Goal: Information Seeking & Learning: Learn about a topic

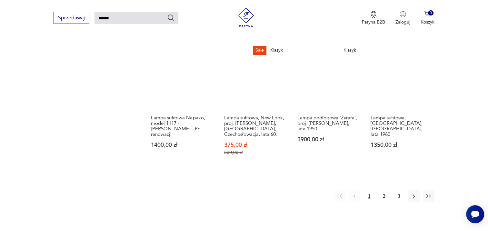
scroll to position [507, 0]
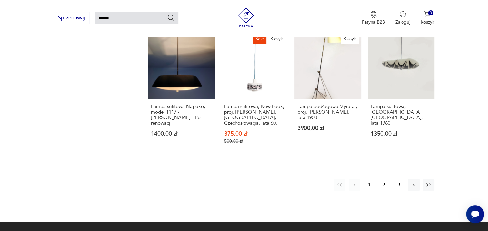
click at [383, 179] on button "2" at bounding box center [385, 185] width 12 height 12
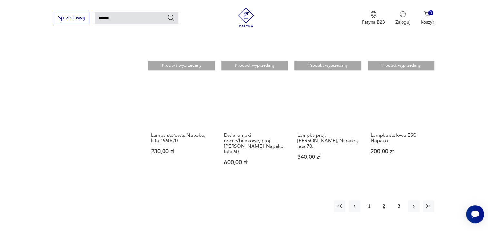
scroll to position [507, 0]
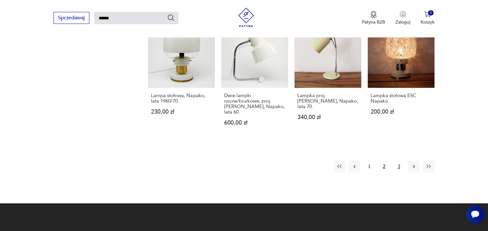
click at [397, 161] on button "3" at bounding box center [399, 167] width 12 height 12
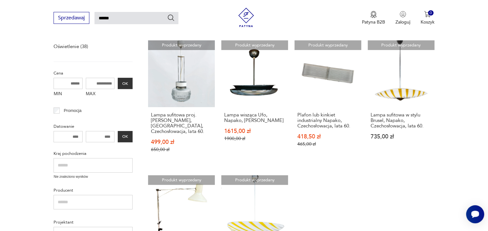
scroll to position [194, 0]
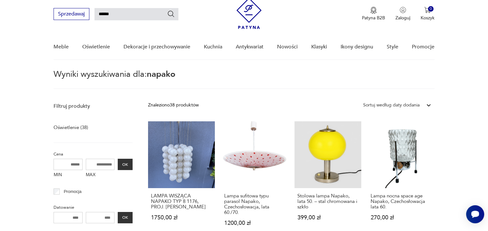
scroll to position [32, 0]
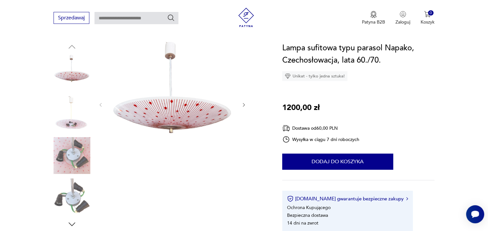
click at [66, 161] on img at bounding box center [72, 155] width 37 height 37
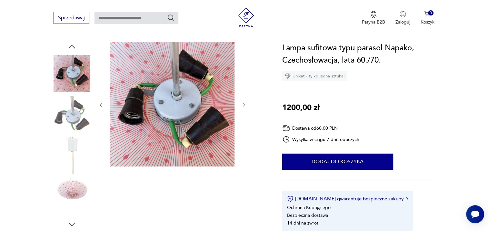
click at [79, 70] on img at bounding box center [72, 73] width 37 height 37
click at [68, 156] on img at bounding box center [72, 155] width 37 height 37
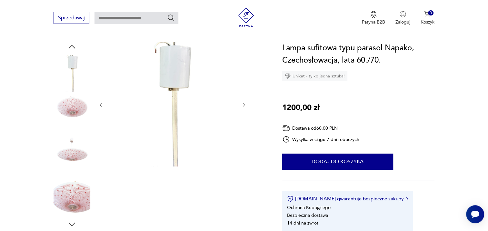
click at [74, 193] on img at bounding box center [72, 197] width 37 height 37
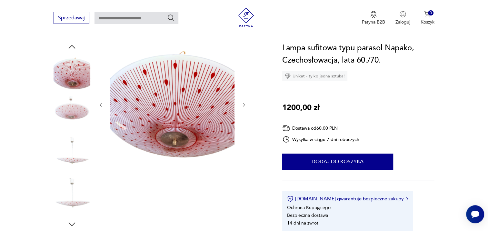
click at [72, 47] on icon "button" at bounding box center [72, 47] width 10 height 10
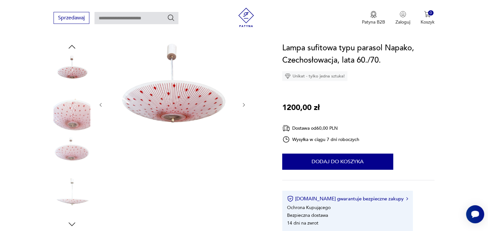
click at [72, 47] on icon "button" at bounding box center [72, 47] width 10 height 10
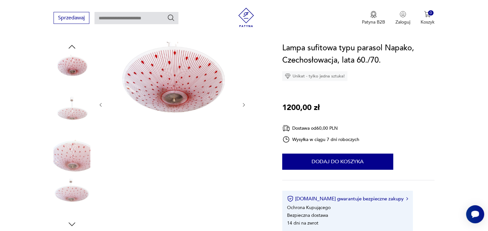
click at [73, 67] on img at bounding box center [72, 73] width 37 height 37
click at [177, 79] on img at bounding box center [172, 104] width 125 height 125
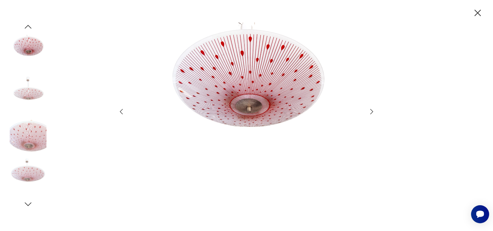
click at [479, 10] on icon "button" at bounding box center [477, 12] width 11 height 11
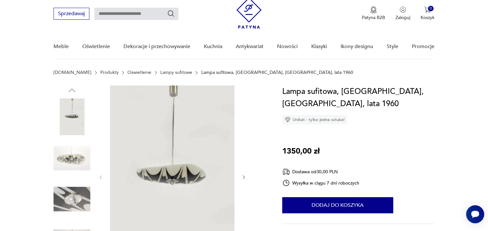
scroll to position [32, 0]
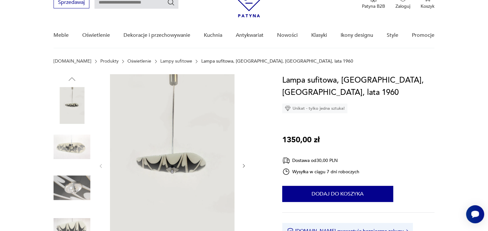
click at [72, 153] on img at bounding box center [72, 146] width 37 height 37
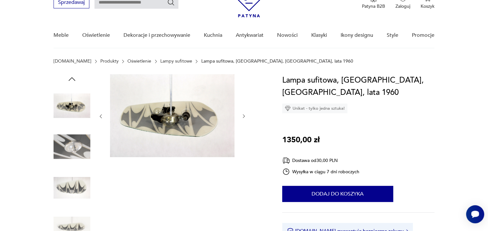
click at [73, 194] on img at bounding box center [72, 187] width 37 height 37
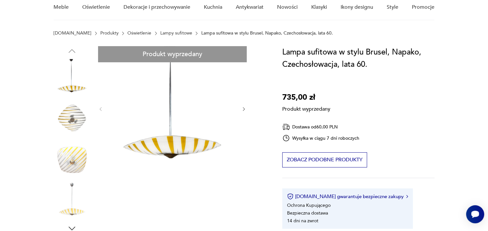
scroll to position [65, 0]
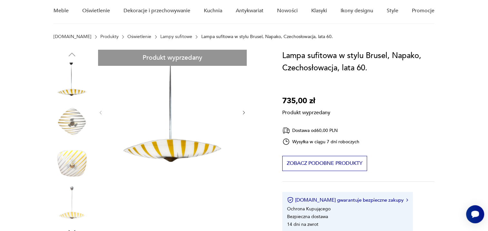
scroll to position [32, 0]
